Goal: Task Accomplishment & Management: Complete application form

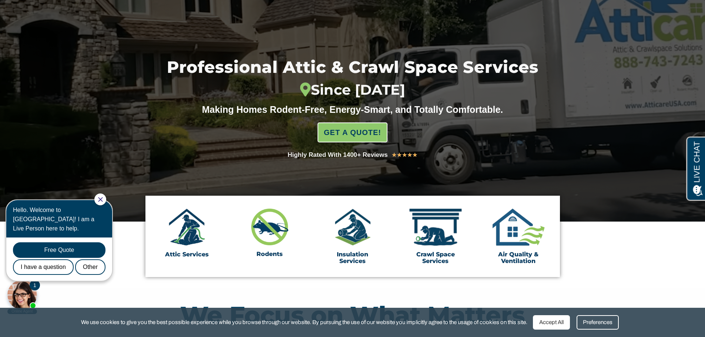
scroll to position [99, 0]
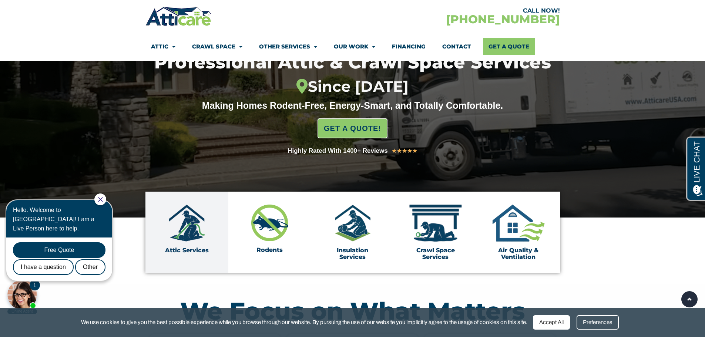
click at [189, 232] on img at bounding box center [186, 223] width 37 height 37
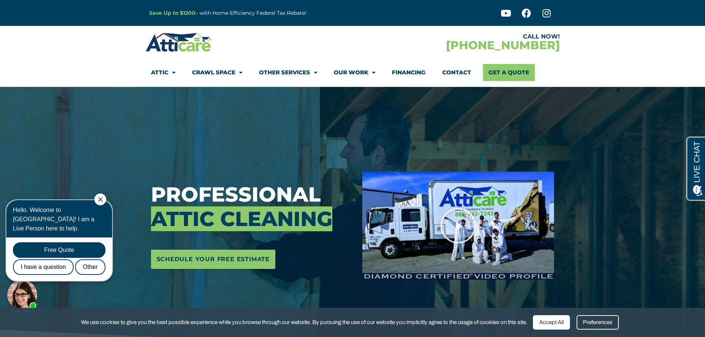
click at [549, 322] on div "Accept All" at bounding box center [551, 322] width 37 height 14
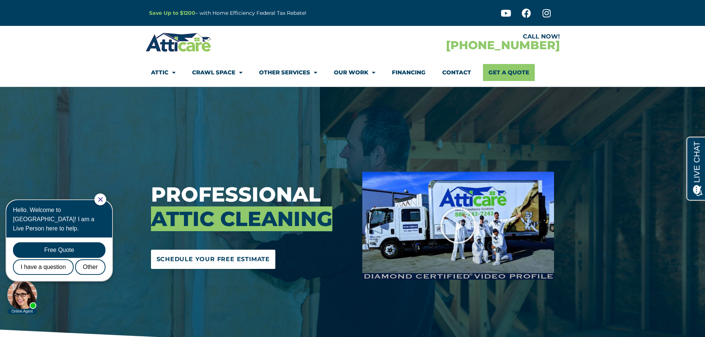
click at [202, 257] on span "Schedule Your Free Estimate" at bounding box center [214, 260] width 114 height 12
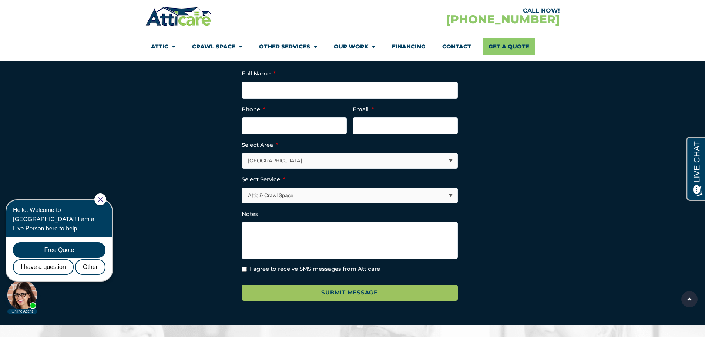
scroll to position [2659, 0]
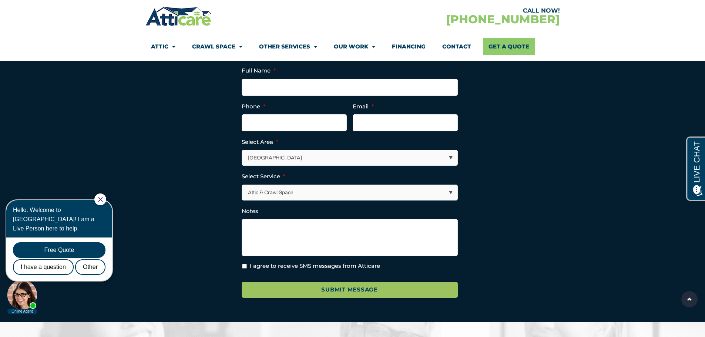
click at [268, 165] on select "Los Angeles Area San Francisco Bay Area New Jersey / New York Area Other Areas" at bounding box center [349, 157] width 215 height 15
select select "Other Areas"
click at [242, 163] on select "Los Angeles Area San Francisco Bay Area New Jersey / New York Area Other Areas" at bounding box center [349, 157] width 215 height 15
